Goal: Find specific page/section: Find specific page/section

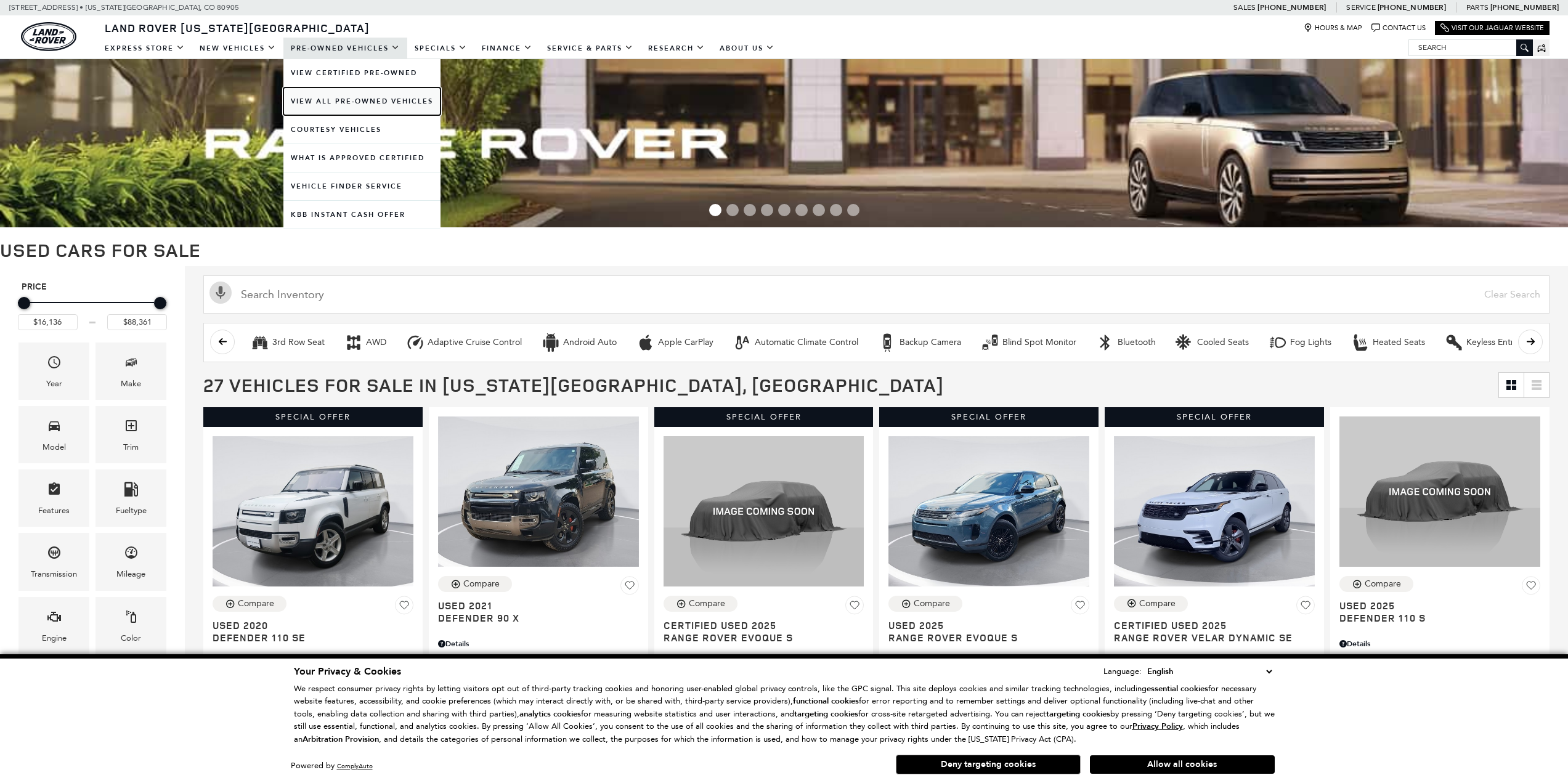
click at [347, 102] on link "View All Pre-Owned Vehicles" at bounding box center [362, 101] width 157 height 27
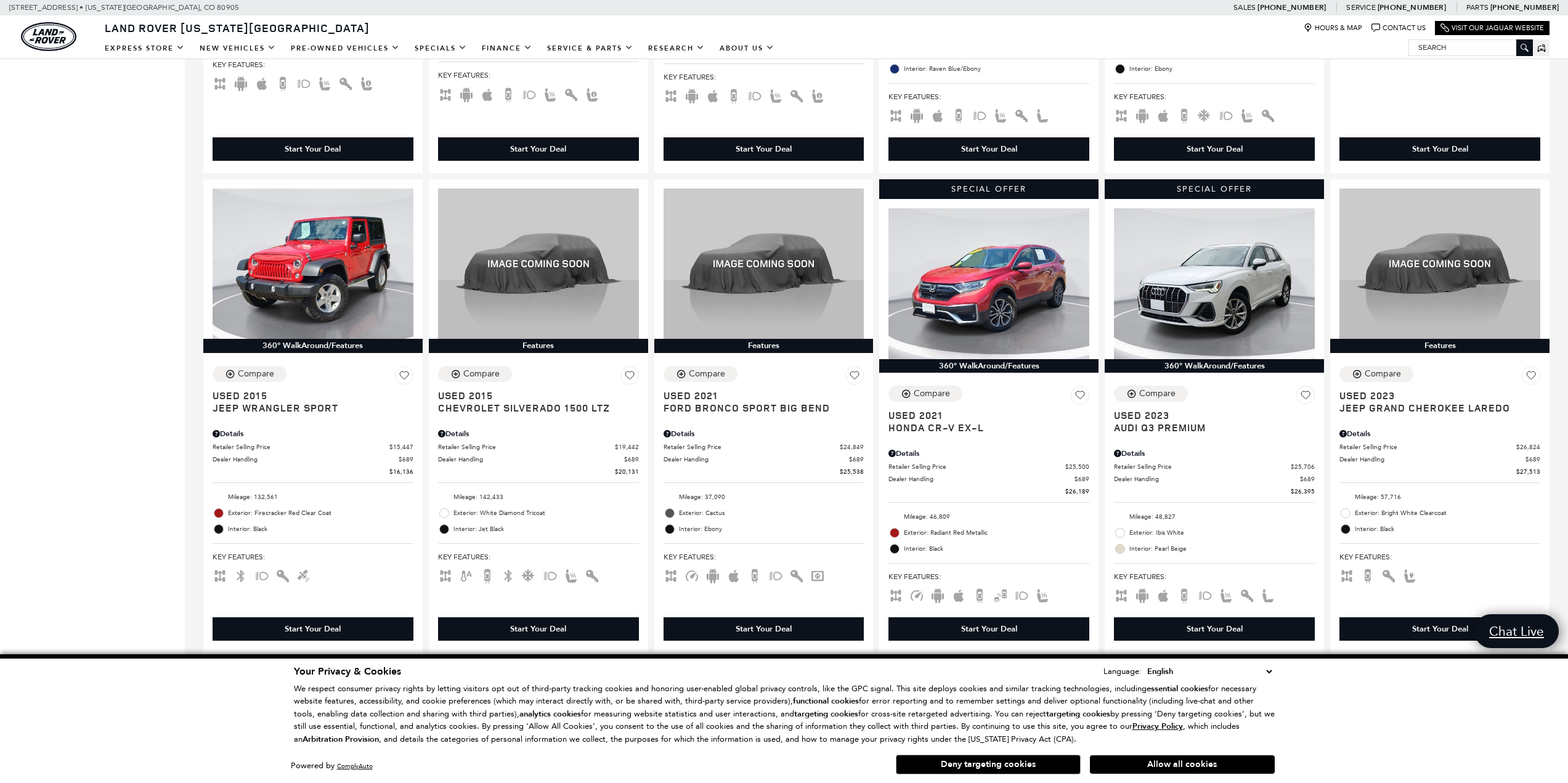
scroll to position [1233, 0]
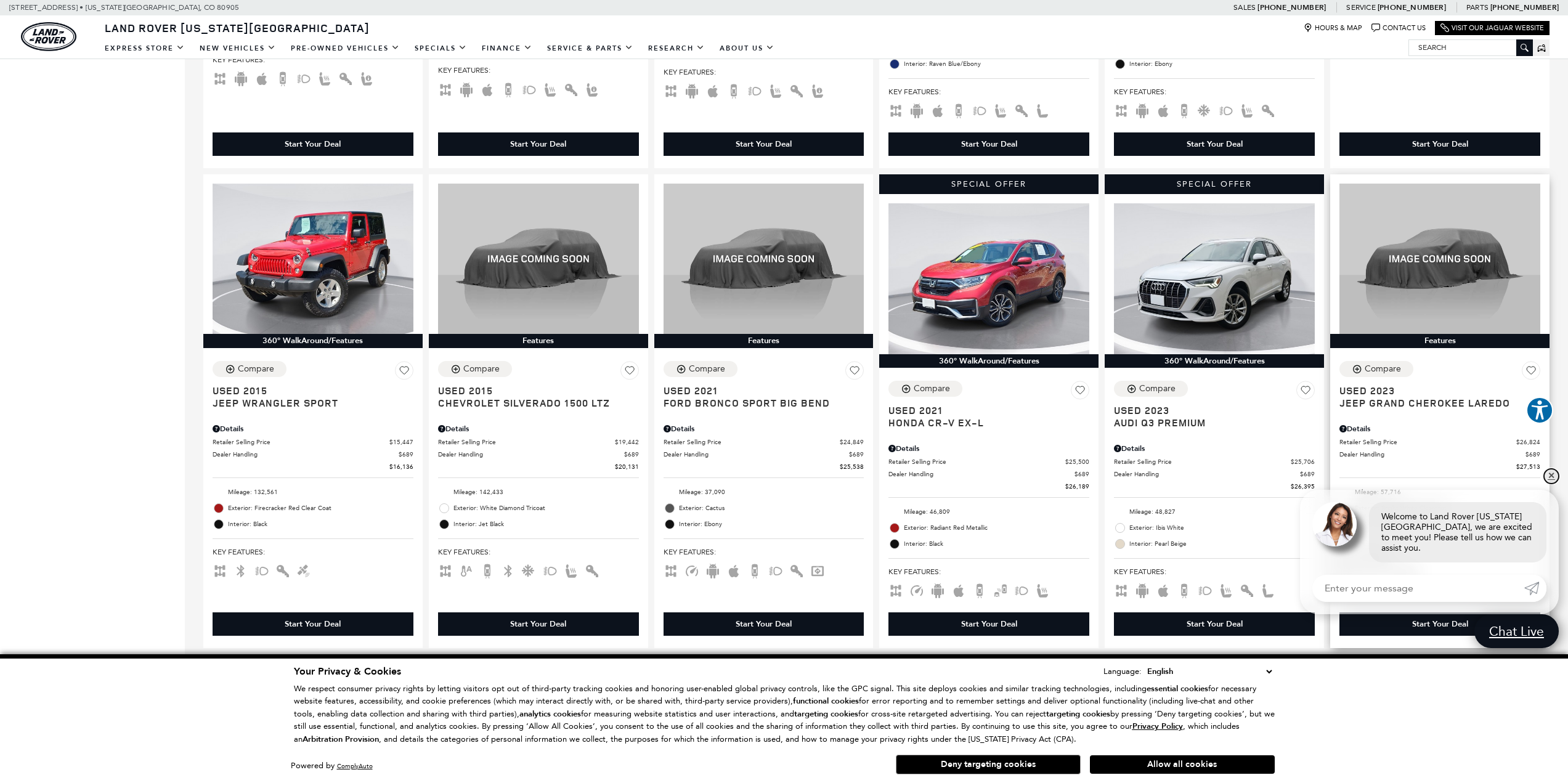
drag, startPoint x: 1553, startPoint y: 487, endPoint x: 1359, endPoint y: 482, distance: 194.1
click at [1553, 484] on link "✕" at bounding box center [1552, 476] width 15 height 15
